Goal: Task Accomplishment & Management: Use online tool/utility

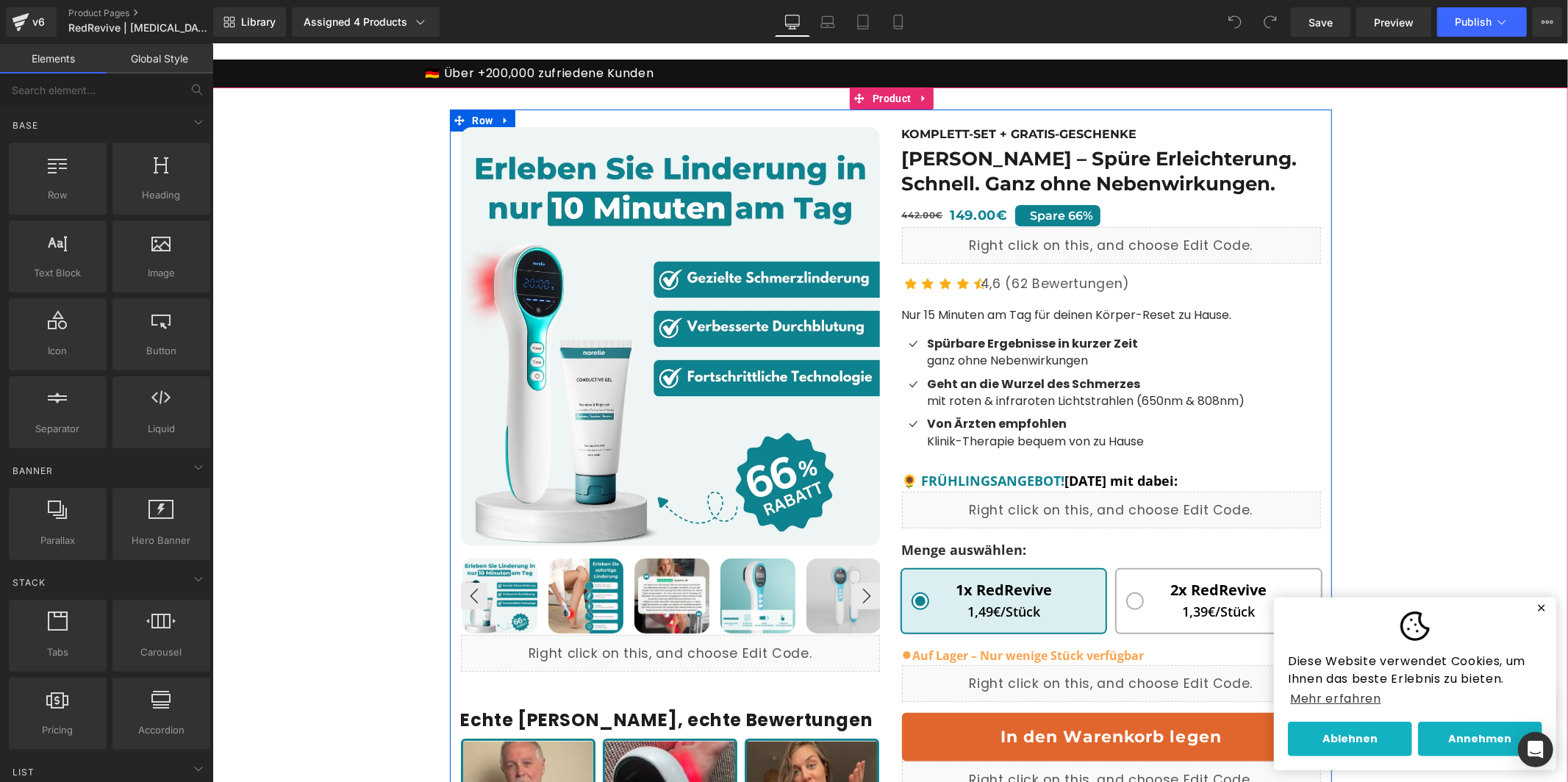
scroll to position [104, 0]
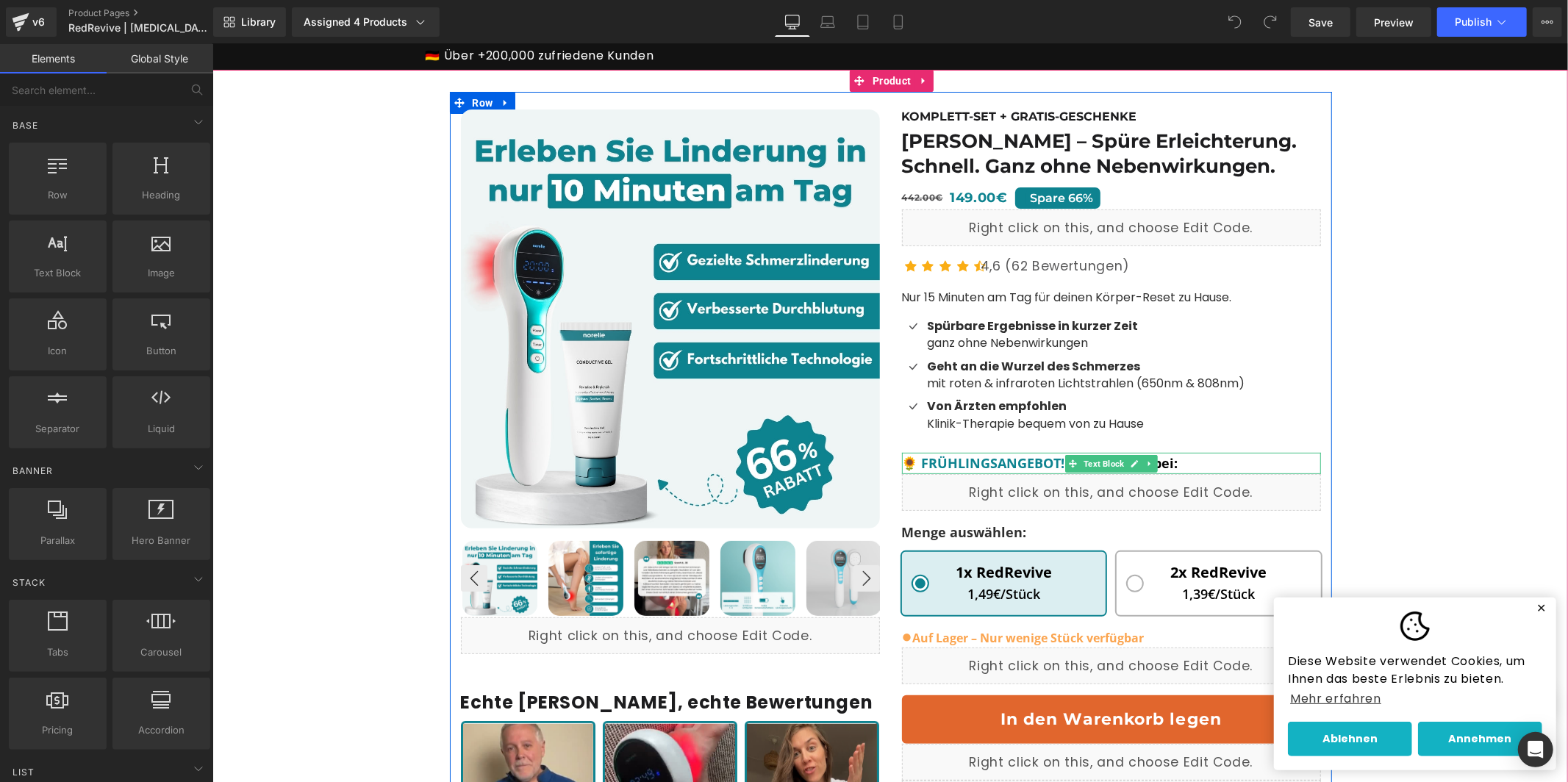
click at [985, 465] on span "🌻 FRÜHLINGSANGEBOT!" at bounding box center [982, 462] width 163 height 18
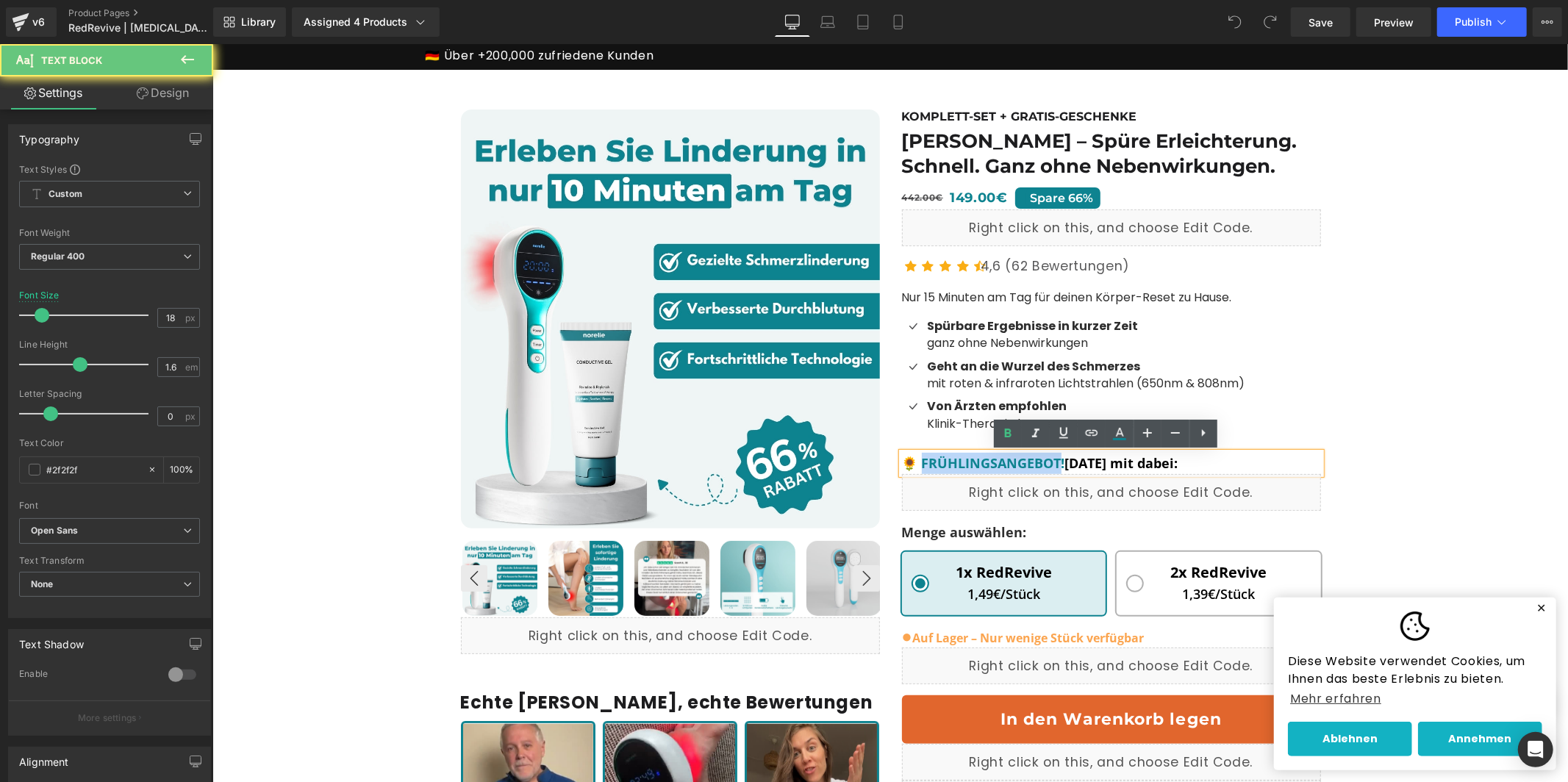
click at [985, 465] on span "🌻 FRÜHLINGSANGEBOT!" at bounding box center [982, 462] width 163 height 18
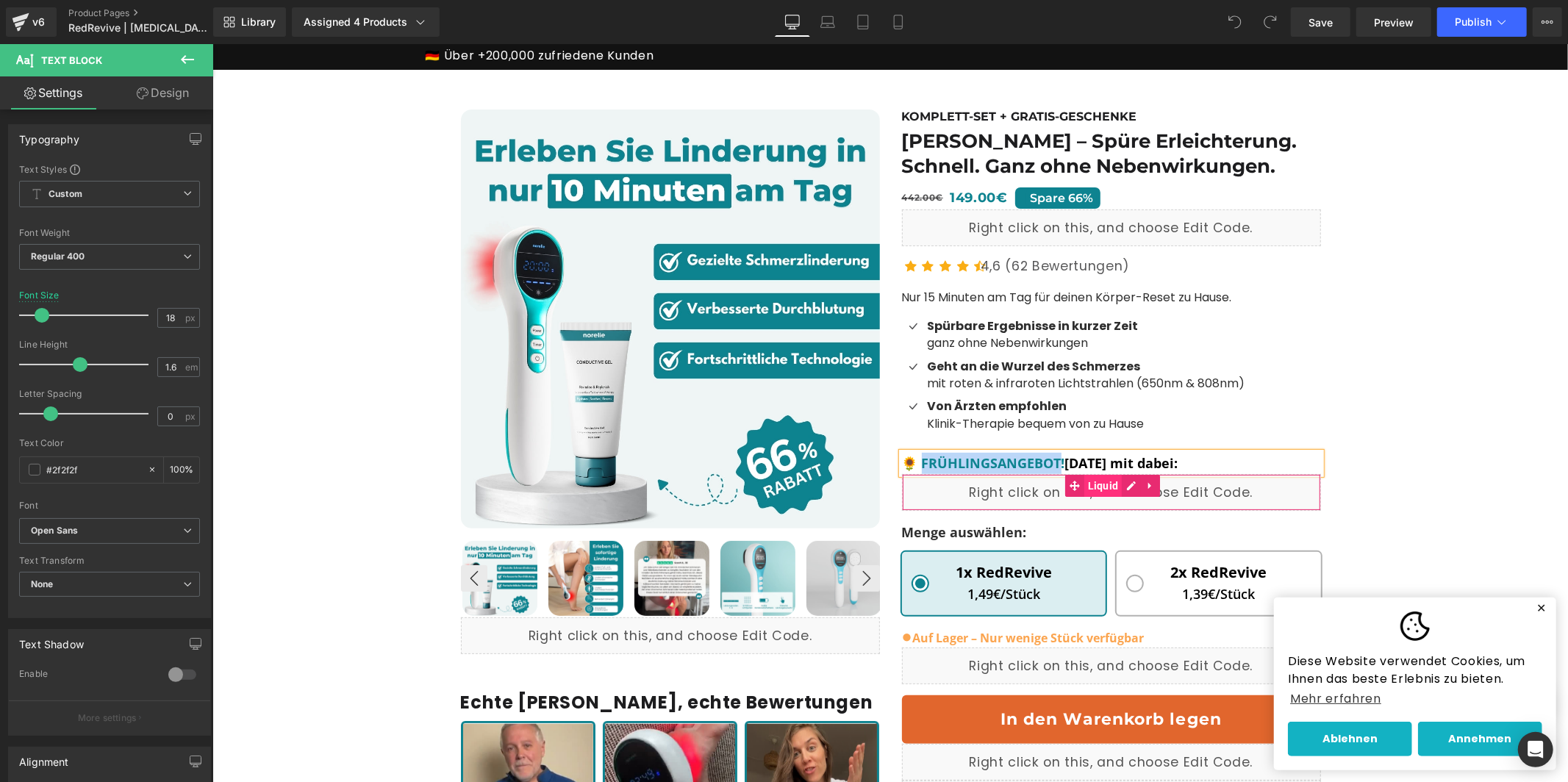
paste div
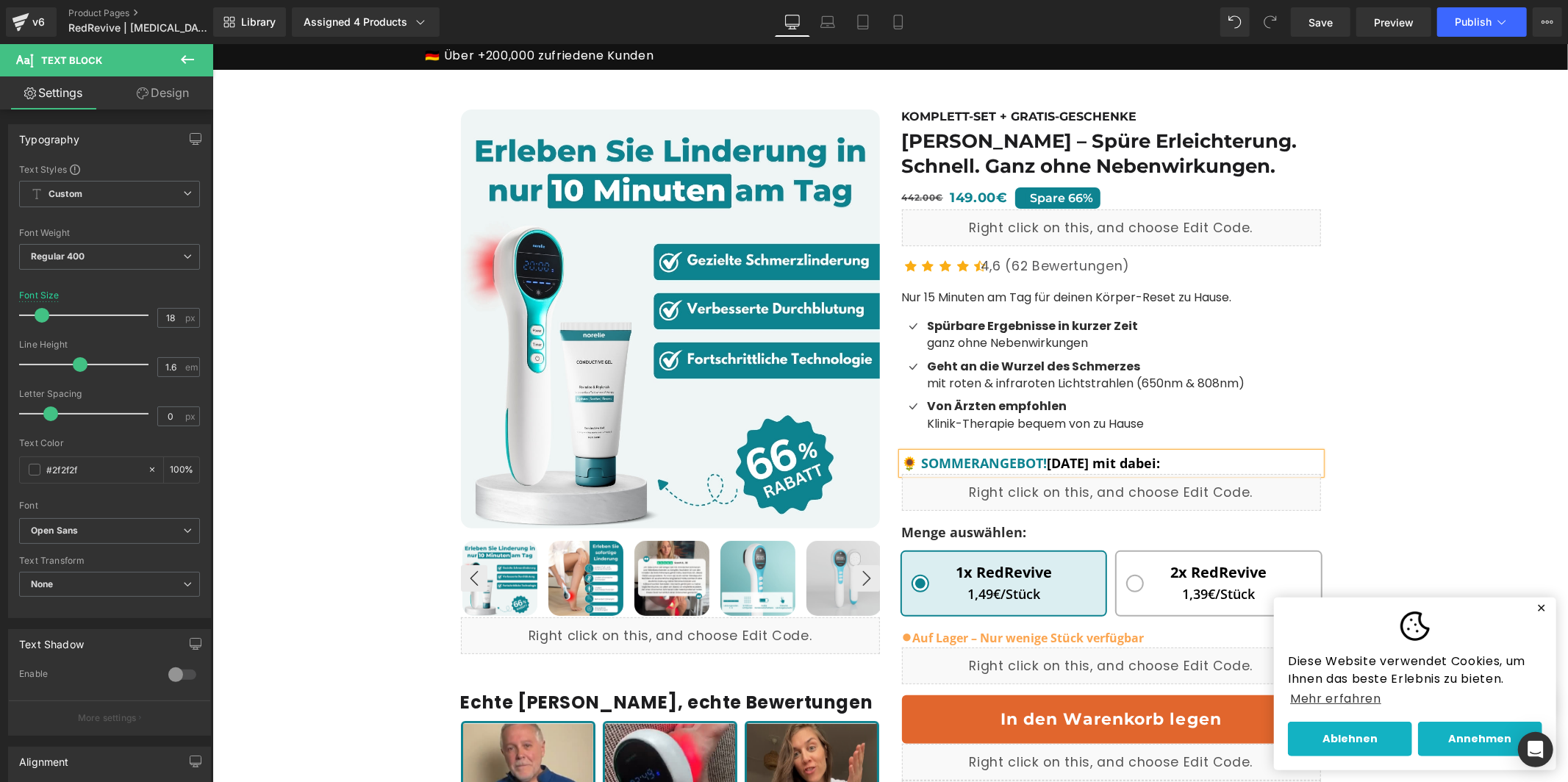
drag, startPoint x: 912, startPoint y: 464, endPoint x: 947, endPoint y: 466, distance: 35.1
click at [911, 466] on span "🌻 SOMMERANGEBOT!" at bounding box center [973, 462] width 145 height 18
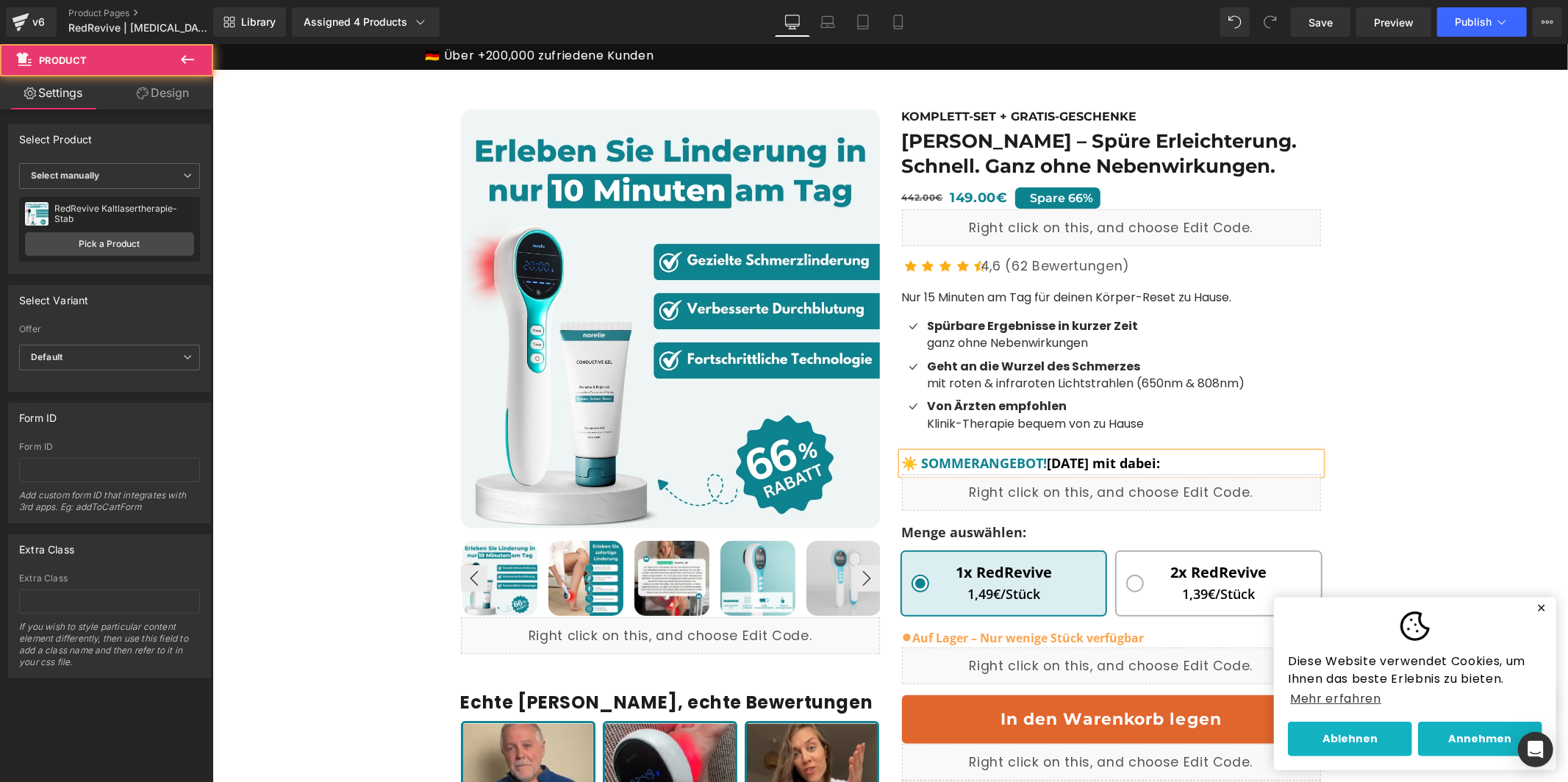
click at [1475, 262] on div "BEST SELLER (P) Image" at bounding box center [890, 631] width 1340 height 1081
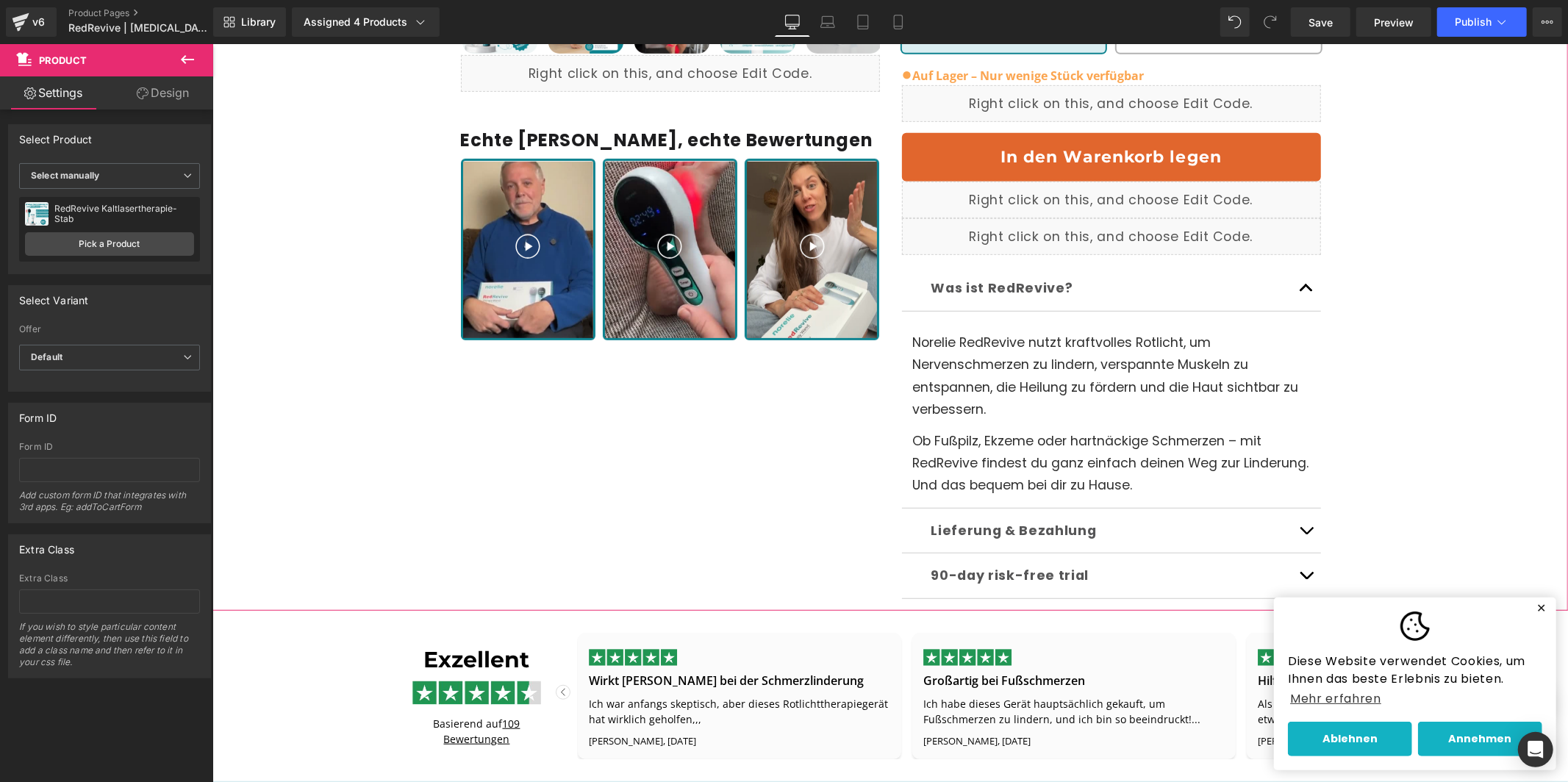
scroll to position [667, 0]
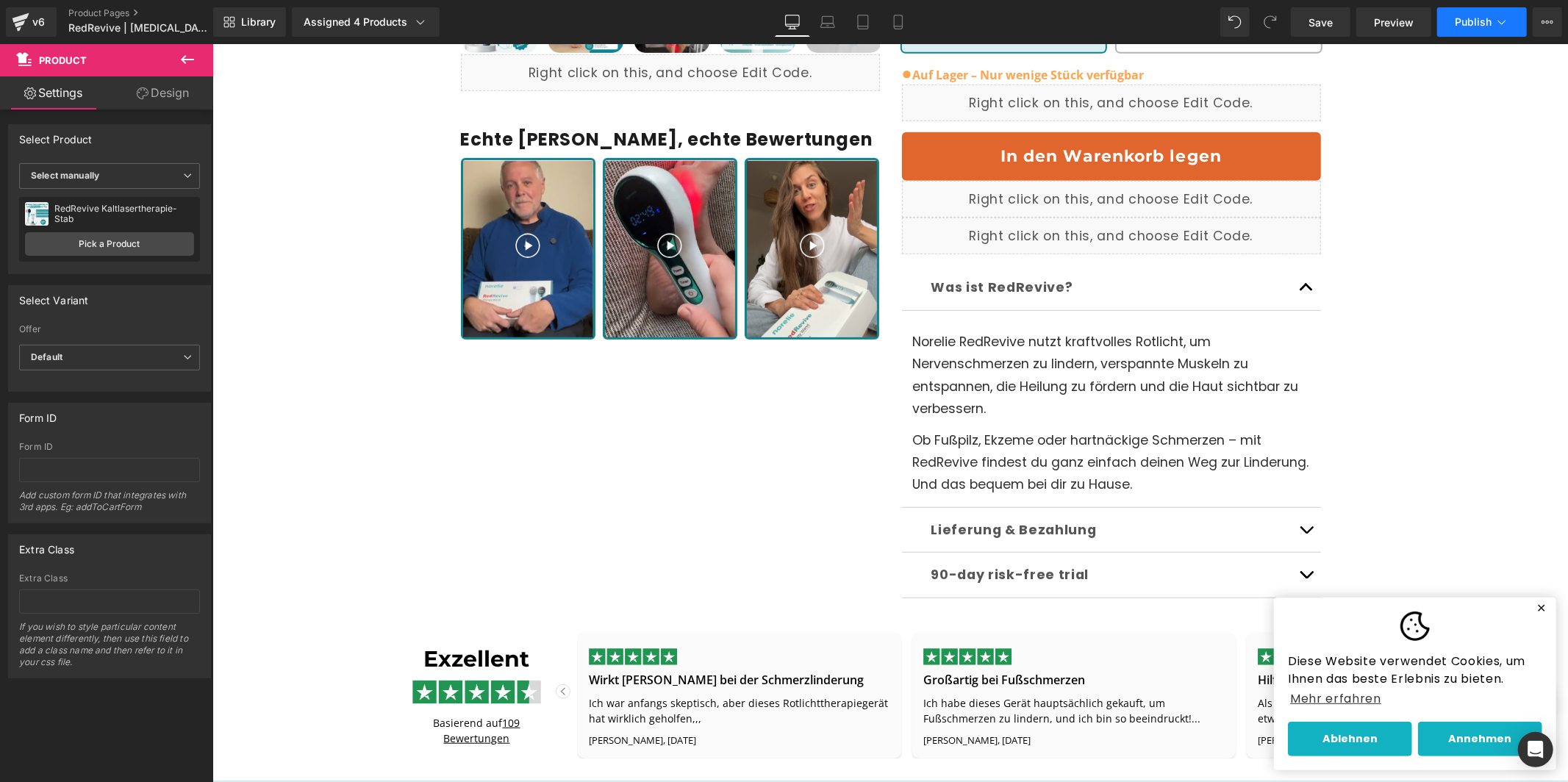
click at [1455, 19] on span "Publish" at bounding box center [1473, 22] width 37 height 12
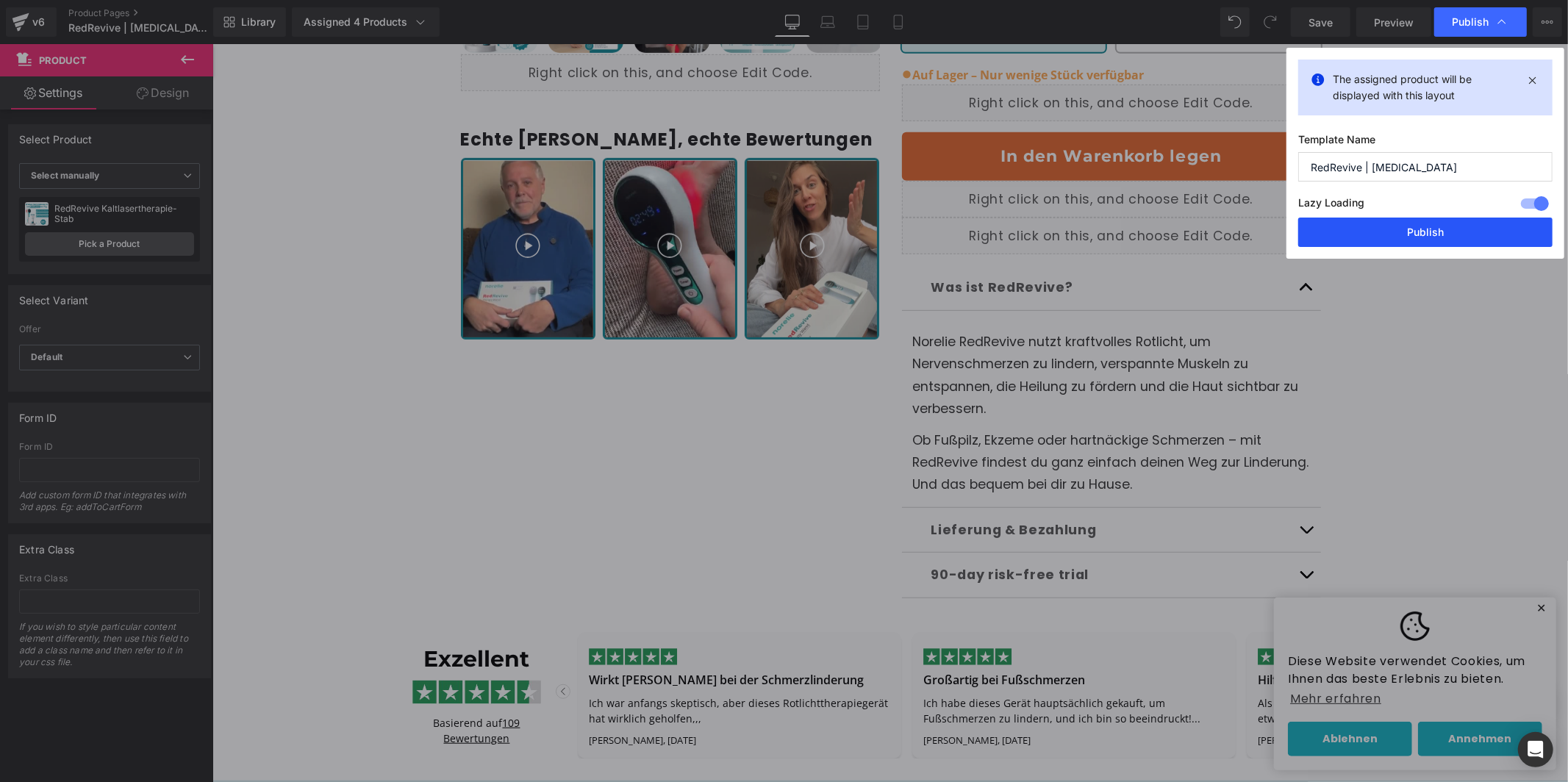
drag, startPoint x: 1362, startPoint y: 239, endPoint x: 1150, endPoint y: 195, distance: 216.5
click at [1362, 239] on button "Publish" at bounding box center [1424, 232] width 254 height 30
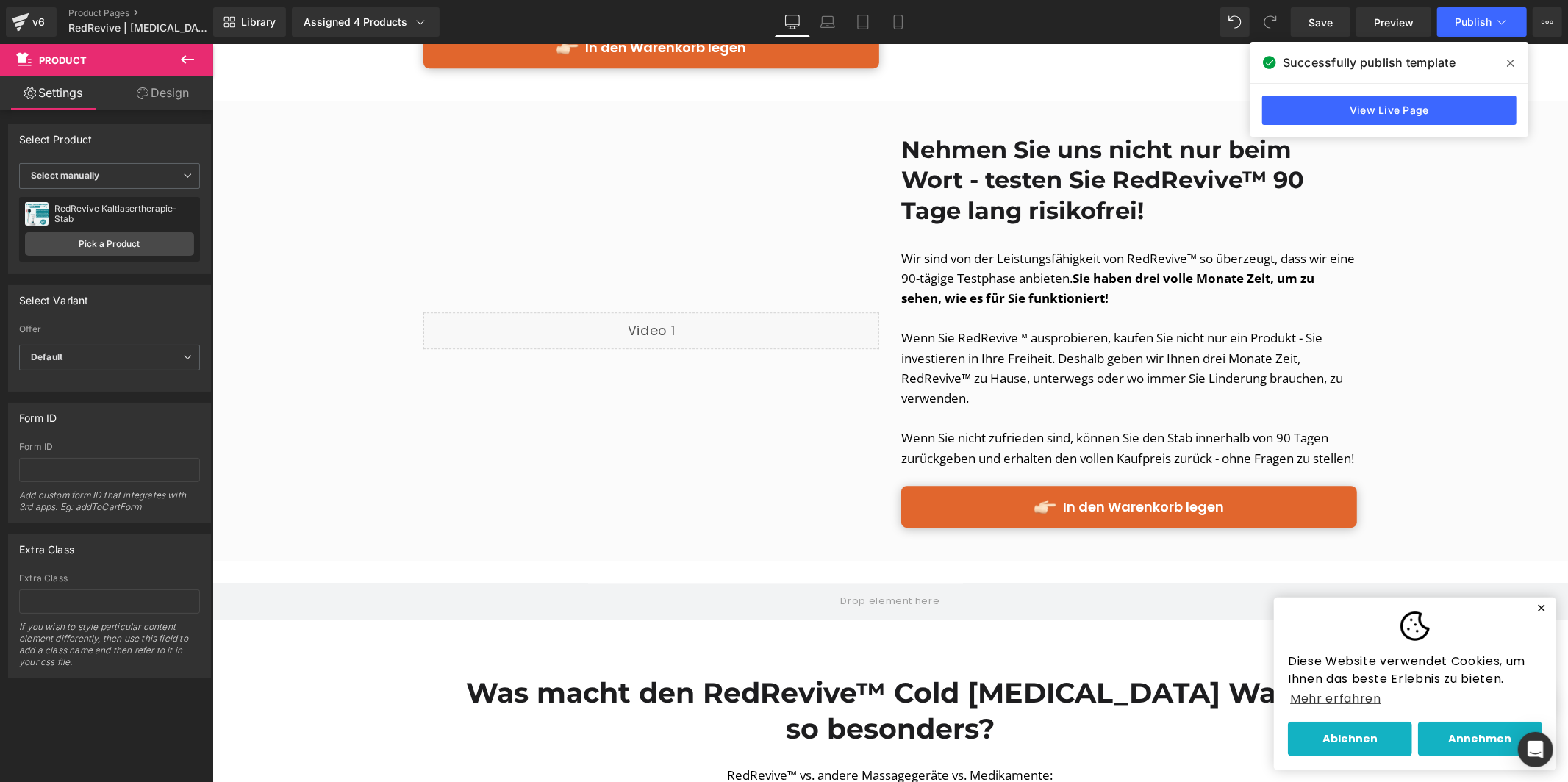
scroll to position [3167, 0]
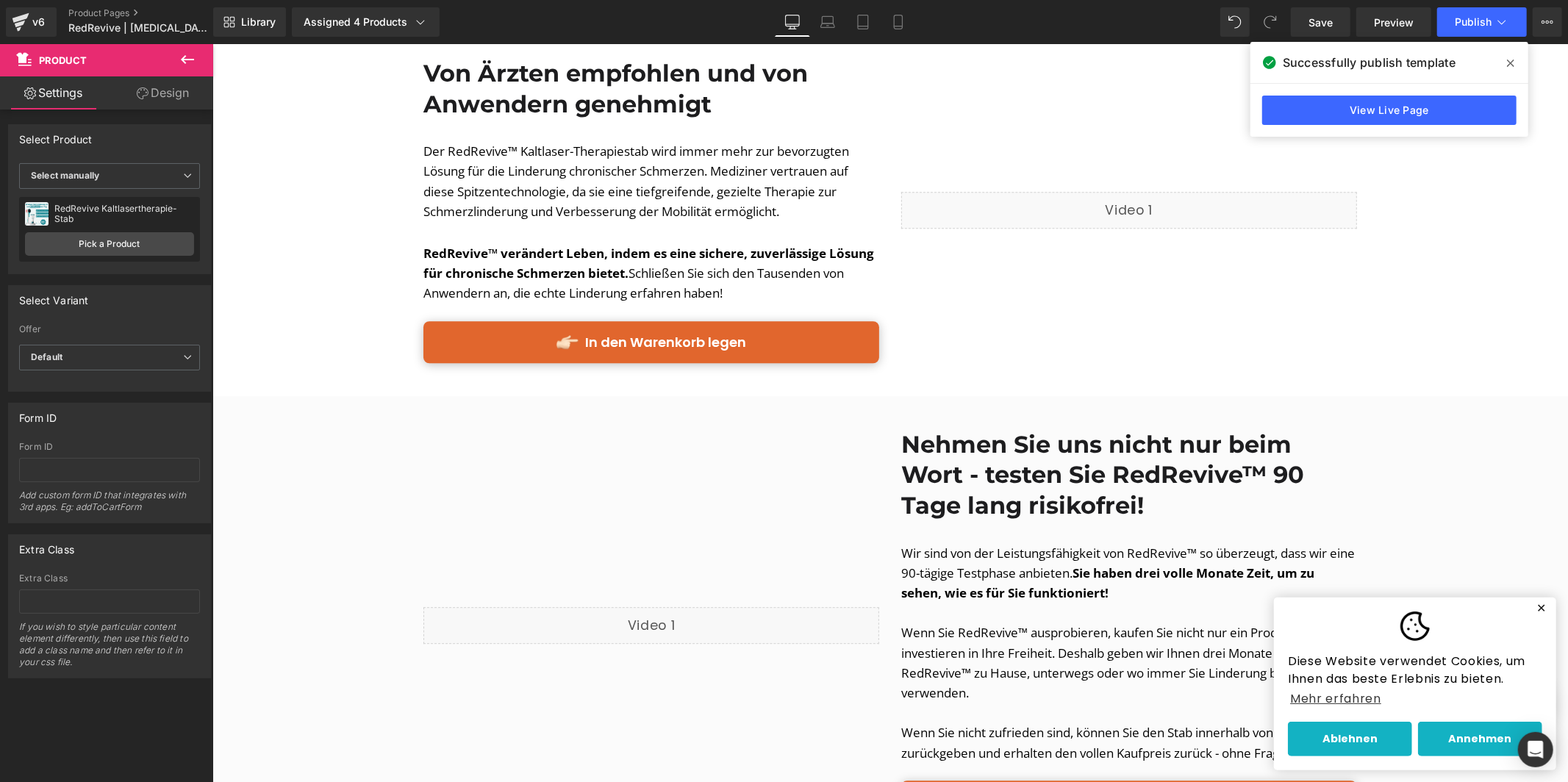
click at [57, 15] on div "v6 Product Pages RedRevive | [MEDICAL_DATA]" at bounding box center [106, 22] width 213 height 44
click at [47, 16] on div "v6" at bounding box center [39, 22] width 18 height 19
